Goal: Navigation & Orientation: Find specific page/section

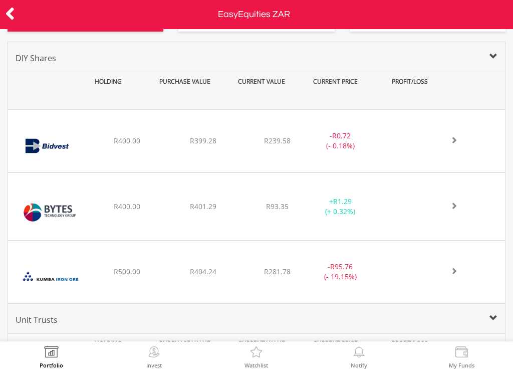
scroll to position [440, 0]
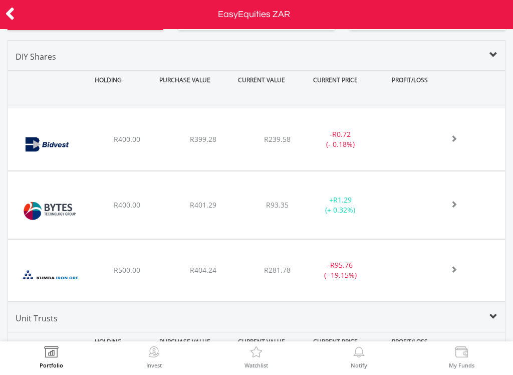
click at [6, 10] on icon at bounding box center [10, 14] width 10 height 20
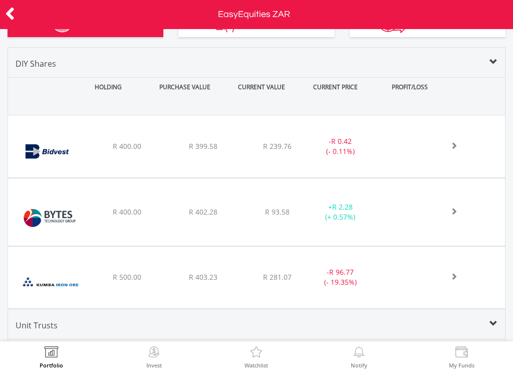
scroll to position [96, 166]
click at [15, 4] on icon at bounding box center [10, 14] width 10 height 20
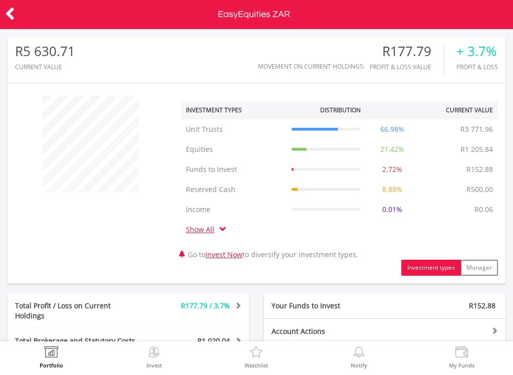
scroll to position [96, 166]
click at [8, 12] on icon at bounding box center [10, 14] width 10 height 20
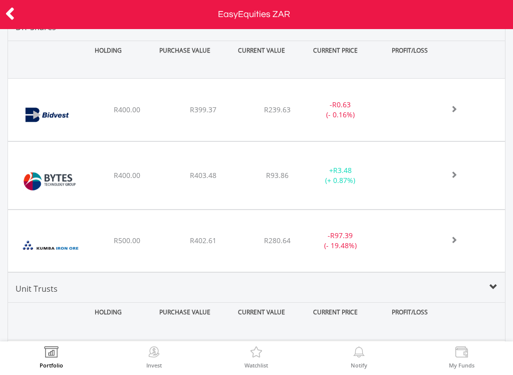
scroll to position [462, 0]
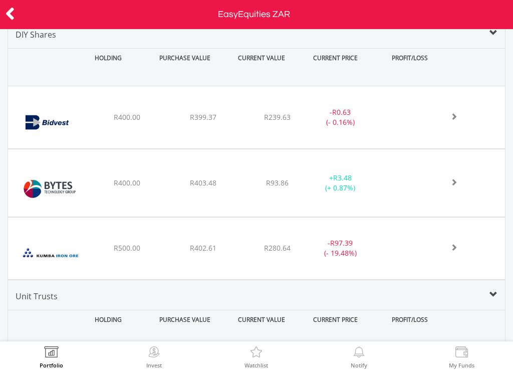
click at [6, 12] on icon at bounding box center [10, 14] width 10 height 20
